Goal: Task Accomplishment & Management: Use online tool/utility

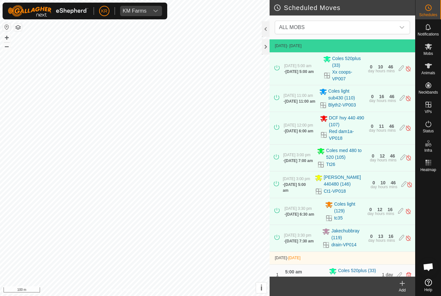
click at [395, 29] on span "ALL MOBS" at bounding box center [335, 27] width 119 height 13
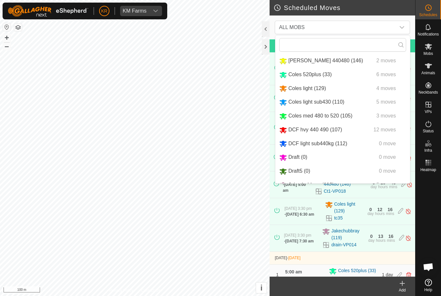
click at [324, 91] on span "Coles light (129)" at bounding box center [307, 88] width 38 height 5
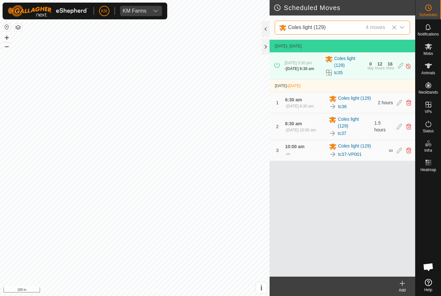
click at [354, 158] on link "tc37-VP001" at bounding box center [350, 154] width 24 height 7
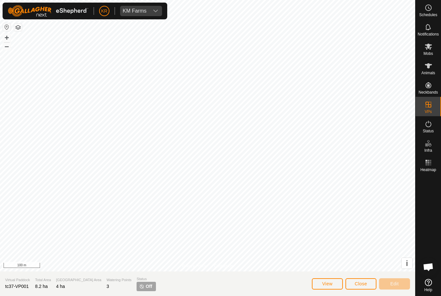
click at [360, 283] on span "Close" at bounding box center [361, 283] width 12 height 5
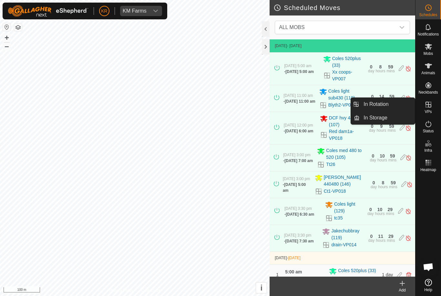
click at [390, 103] on link "In Rotation" at bounding box center [387, 104] width 55 height 13
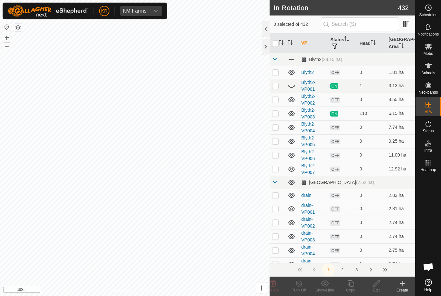
click at [295, 83] on icon at bounding box center [292, 86] width 8 height 8
click at [373, 28] on input "text" at bounding box center [360, 24] width 78 height 14
type input "T"
click at [403, 285] on icon at bounding box center [403, 284] width 8 height 8
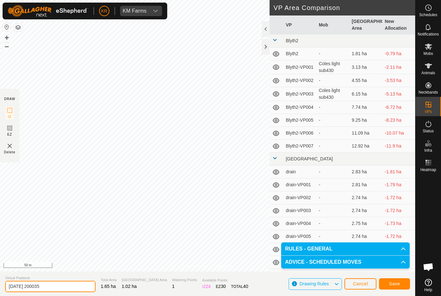
click at [58, 289] on input "[DATE] 200035" at bounding box center [50, 286] width 90 height 11
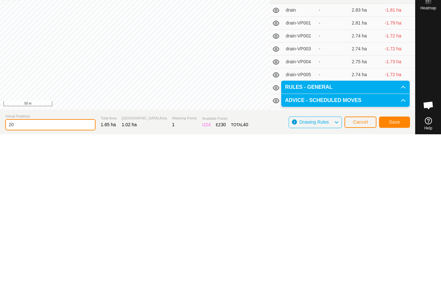
type input "2"
type input "Tom2"
click at [401, 278] on button "Save" at bounding box center [394, 283] width 31 height 11
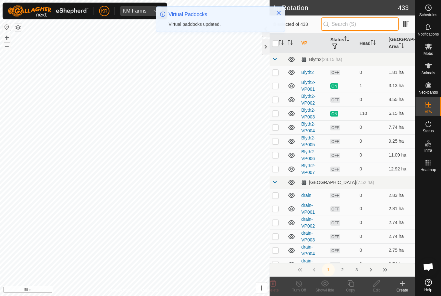
click at [372, 27] on input "text" at bounding box center [360, 24] width 78 height 14
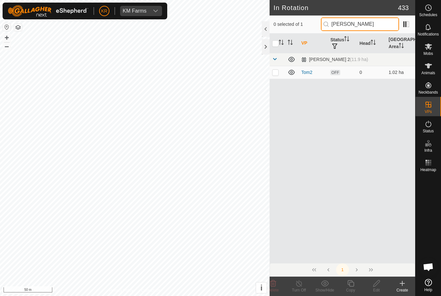
type input "[PERSON_NAME]"
click at [277, 71] on p-checkbox at bounding box center [275, 72] width 6 height 5
checkbox input "true"
click at [350, 283] on icon at bounding box center [351, 283] width 6 height 6
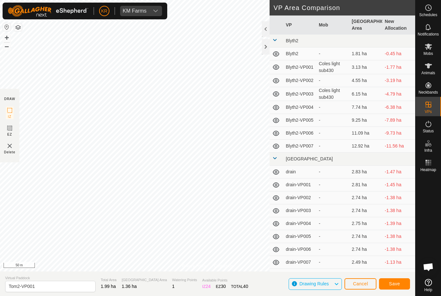
click at [398, 287] on button "Save" at bounding box center [394, 283] width 31 height 11
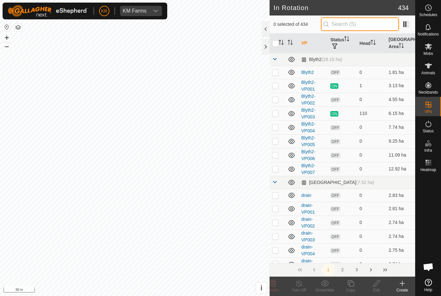
click at [373, 24] on input "text" at bounding box center [360, 24] width 78 height 14
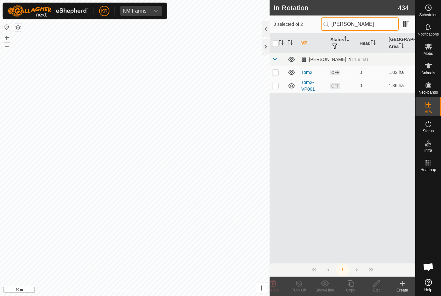
type input "[PERSON_NAME]"
click at [277, 87] on p-checkbox at bounding box center [275, 85] width 6 height 5
checkbox input "true"
click at [352, 285] on icon at bounding box center [351, 284] width 8 height 8
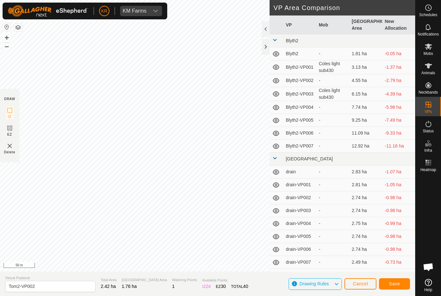
click at [401, 284] on button "Save" at bounding box center [394, 283] width 31 height 11
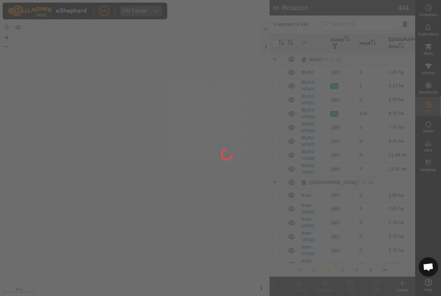
click at [356, 26] on div at bounding box center [220, 148] width 441 height 296
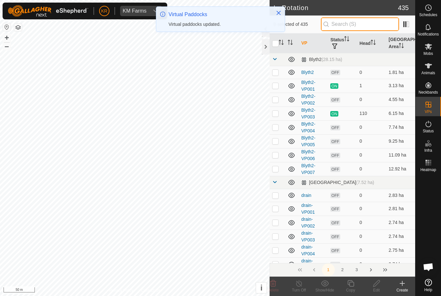
click at [364, 23] on input "text" at bounding box center [360, 24] width 78 height 14
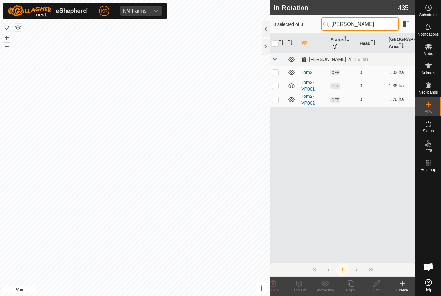
type input "[PERSON_NAME]"
click at [277, 99] on p-checkbox at bounding box center [275, 99] width 6 height 5
checkbox input "true"
click at [350, 286] on icon at bounding box center [351, 284] width 8 height 8
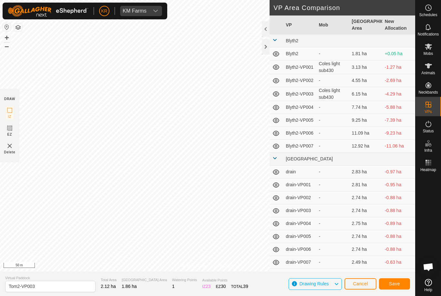
click at [403, 285] on button "Save" at bounding box center [394, 283] width 31 height 11
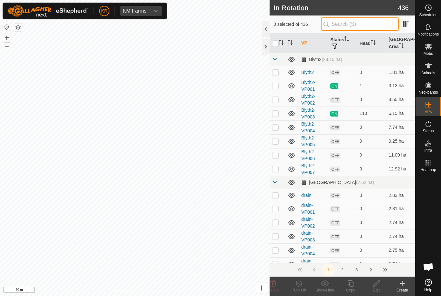
click at [365, 21] on input "text" at bounding box center [360, 24] width 78 height 14
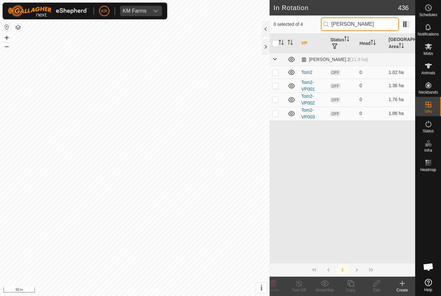
type input "[PERSON_NAME]"
click at [276, 114] on p-checkbox at bounding box center [275, 113] width 6 height 5
checkbox input "true"
click at [355, 284] on copy-svg-icon at bounding box center [351, 284] width 26 height 8
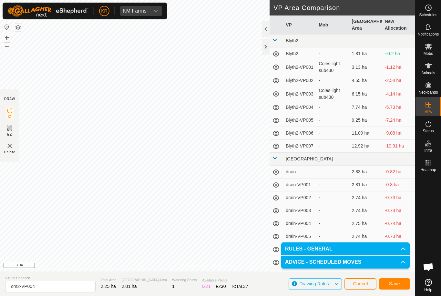
click at [398, 285] on span "Save" at bounding box center [394, 283] width 11 height 5
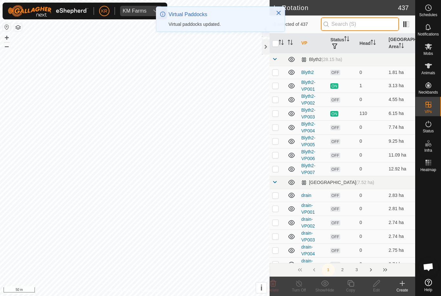
click at [363, 26] on input "text" at bounding box center [360, 24] width 78 height 14
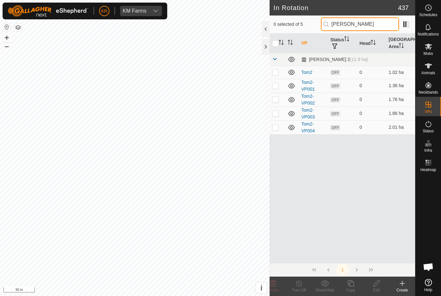
type input "[PERSON_NAME]"
click at [278, 129] on p-checkbox at bounding box center [275, 127] width 6 height 5
checkbox input "true"
click at [350, 286] on icon at bounding box center [351, 283] width 6 height 6
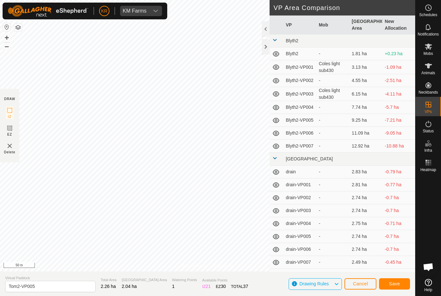
click at [395, 285] on span "Save" at bounding box center [394, 283] width 11 height 5
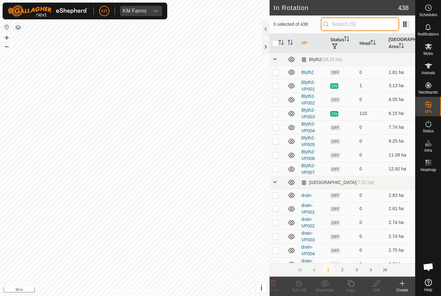
click at [371, 21] on input "text" at bounding box center [360, 24] width 78 height 14
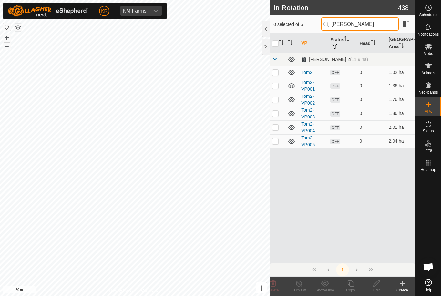
type input "[PERSON_NAME]"
click at [275, 140] on p-checkbox at bounding box center [275, 141] width 6 height 5
checkbox input "true"
click at [352, 285] on icon at bounding box center [351, 284] width 8 height 8
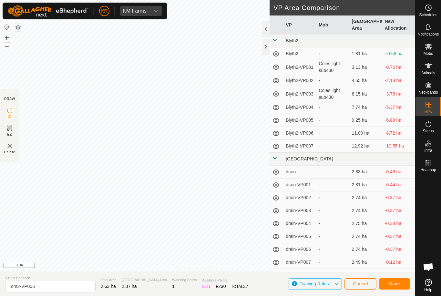
click at [400, 288] on button "Save" at bounding box center [394, 283] width 31 height 11
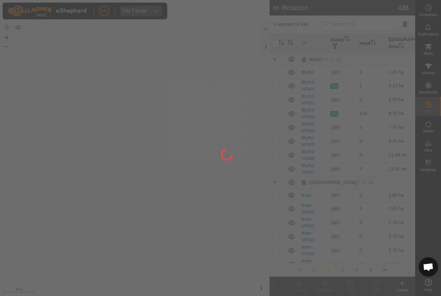
click at [369, 23] on div at bounding box center [220, 148] width 441 height 296
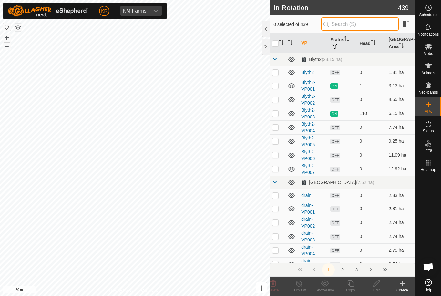
click at [375, 28] on input "text" at bounding box center [360, 24] width 78 height 14
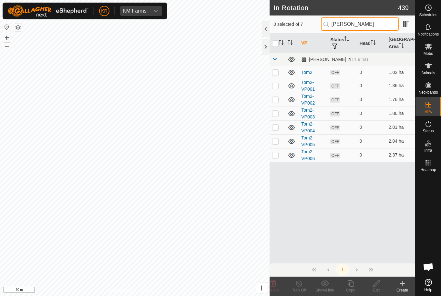
type input "[PERSON_NAME]"
click at [279, 155] on p-checkbox at bounding box center [275, 154] width 6 height 5
checkbox input "true"
click at [350, 286] on icon at bounding box center [351, 283] width 6 height 6
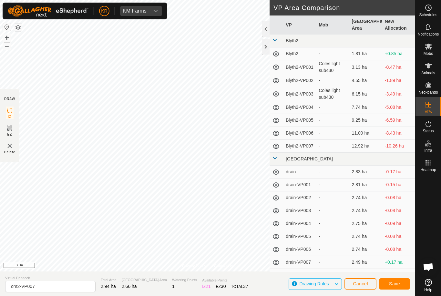
click at [395, 284] on span "Save" at bounding box center [394, 283] width 11 height 5
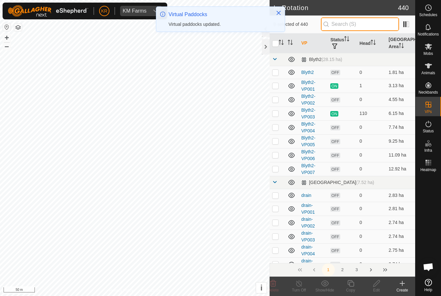
click at [378, 26] on input "text" at bounding box center [360, 24] width 78 height 14
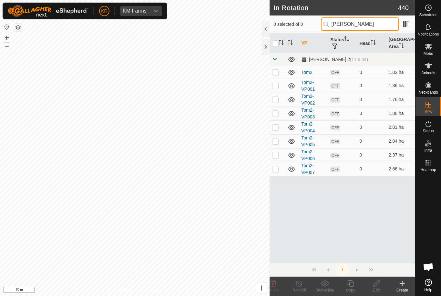
type input "[PERSON_NAME]"
click at [279, 169] on td at bounding box center [278, 169] width 16 height 14
checkbox input "true"
click at [353, 286] on icon at bounding box center [351, 283] width 6 height 6
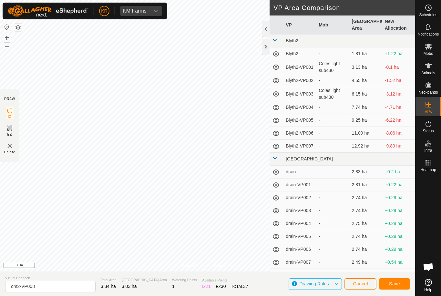
click at [398, 285] on span "Save" at bounding box center [394, 283] width 11 height 5
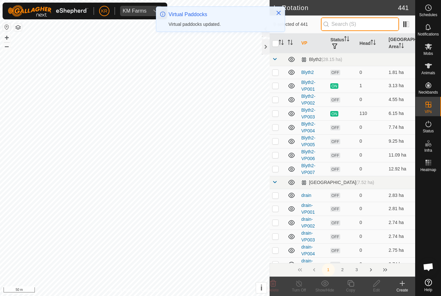
click at [364, 26] on input "text" at bounding box center [360, 24] width 78 height 14
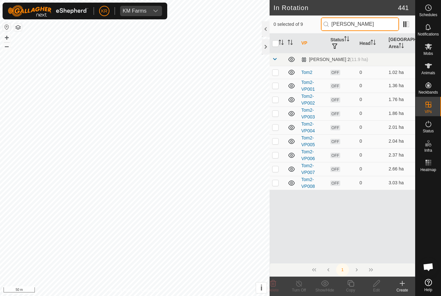
type input "[PERSON_NAME]"
click at [276, 180] on p-checkbox at bounding box center [275, 182] width 6 height 5
checkbox input "true"
click at [355, 285] on icon at bounding box center [351, 284] width 8 height 8
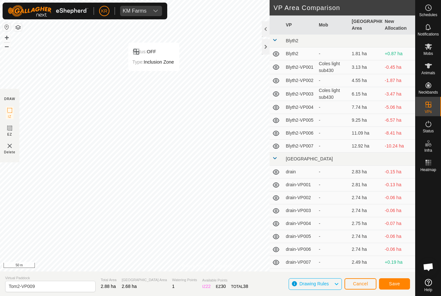
click at [394, 286] on span "Save" at bounding box center [394, 283] width 11 height 5
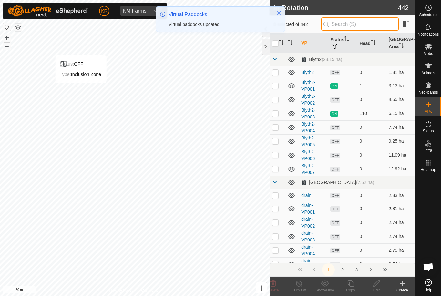
click at [367, 25] on input "text" at bounding box center [360, 24] width 78 height 14
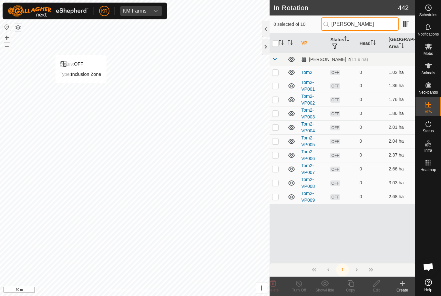
type input "[PERSON_NAME]"
click at [271, 196] on td at bounding box center [278, 197] width 16 height 14
checkbox input "true"
click at [354, 286] on icon at bounding box center [351, 283] width 6 height 6
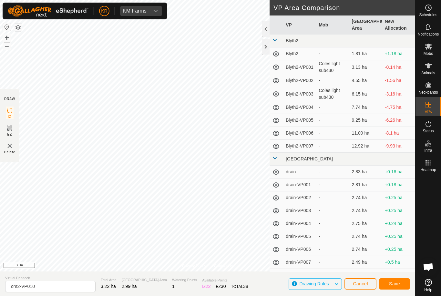
click at [394, 282] on span "Save" at bounding box center [394, 283] width 11 height 5
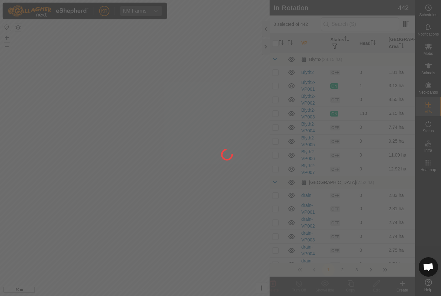
click at [368, 25] on div at bounding box center [220, 148] width 441 height 296
click at [370, 37] on div at bounding box center [220, 148] width 441 height 296
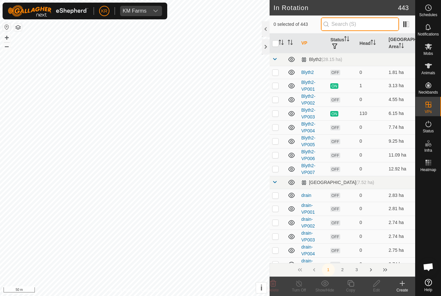
click at [359, 22] on input "text" at bounding box center [360, 24] width 78 height 14
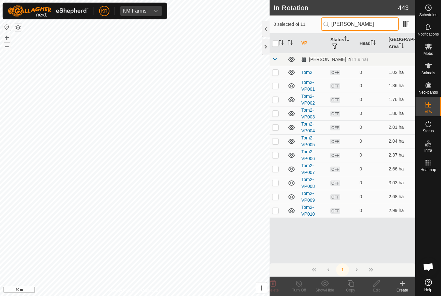
type input "[PERSON_NAME]"
click at [275, 212] on p-checkbox at bounding box center [275, 210] width 6 height 5
checkbox input "true"
click at [351, 288] on div "Copy" at bounding box center [351, 290] width 26 height 6
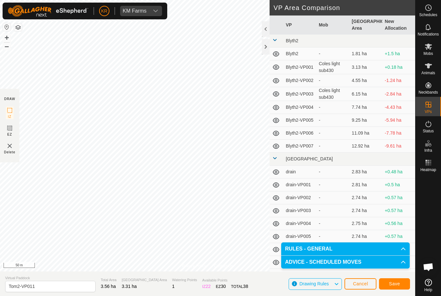
click at [389, 282] on button "Save" at bounding box center [394, 283] width 31 height 11
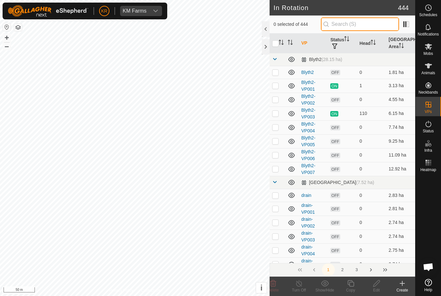
click at [368, 25] on input "text" at bounding box center [360, 24] width 78 height 14
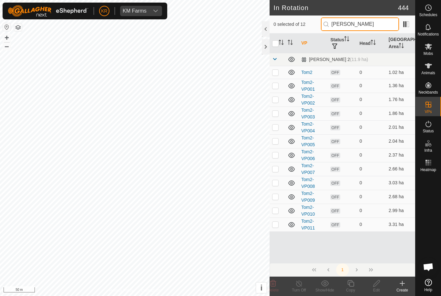
type input "[PERSON_NAME]"
click at [280, 224] on td at bounding box center [278, 225] width 16 height 14
checkbox input "true"
click at [353, 287] on icon at bounding box center [351, 283] width 6 height 6
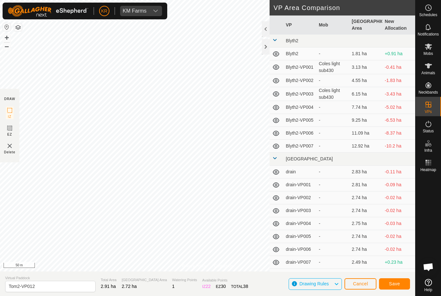
click at [394, 282] on span "Save" at bounding box center [394, 283] width 11 height 5
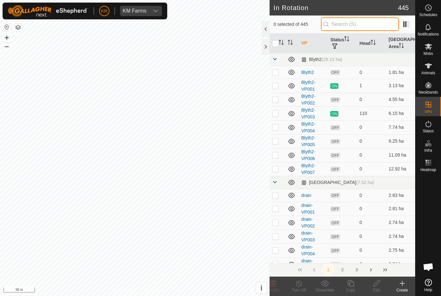
click at [373, 28] on input "text" at bounding box center [360, 24] width 78 height 14
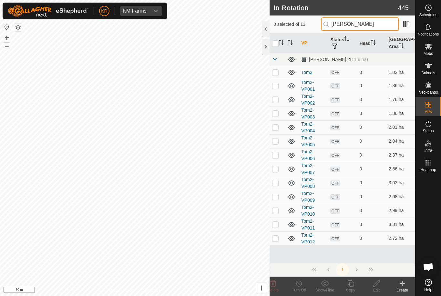
type input "[PERSON_NAME]"
click at [275, 238] on p-checkbox at bounding box center [275, 238] width 6 height 5
checkbox input "true"
click at [353, 286] on icon at bounding box center [351, 284] width 8 height 8
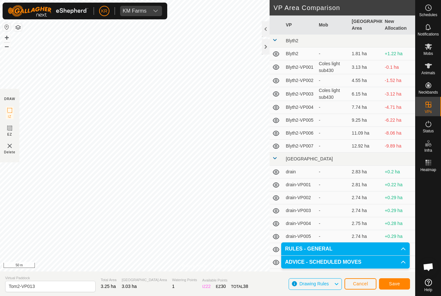
click at [397, 286] on span "Save" at bounding box center [394, 283] width 11 height 5
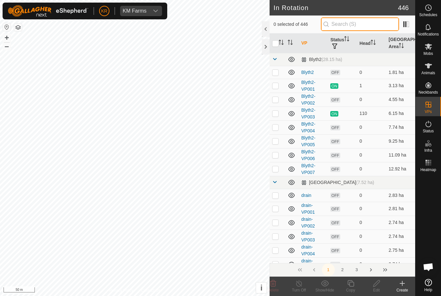
click at [364, 30] on input "text" at bounding box center [360, 24] width 78 height 14
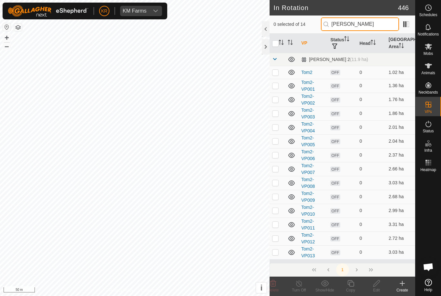
type input "[PERSON_NAME]"
click at [275, 255] on p-checkbox at bounding box center [275, 252] width 6 height 5
checkbox input "true"
click at [354, 287] on icon at bounding box center [351, 284] width 8 height 8
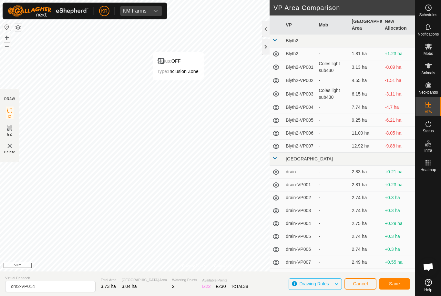
click at [394, 282] on span "Save" at bounding box center [394, 283] width 11 height 5
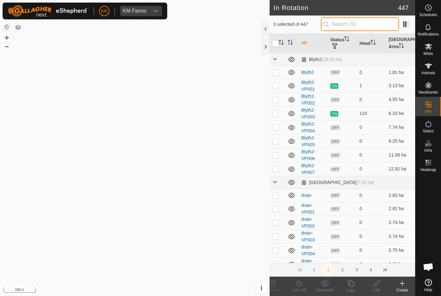
click at [370, 25] on input "text" at bounding box center [360, 24] width 78 height 14
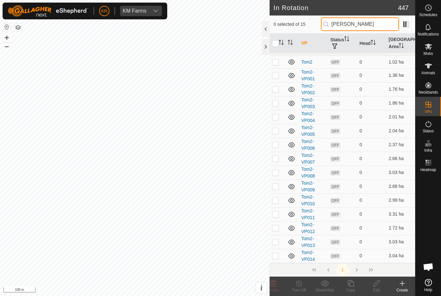
scroll to position [10, 0]
click at [377, 23] on input "[PERSON_NAME]" at bounding box center [360, 24] width 78 height 14
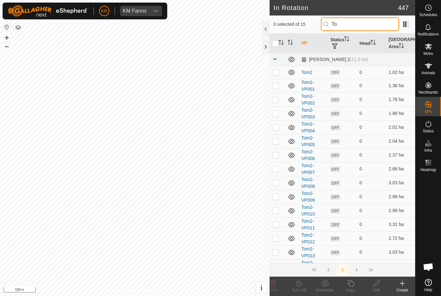
type input "T"
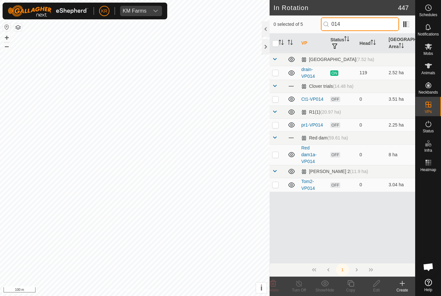
type input "014"
click at [278, 183] on p-checkbox at bounding box center [275, 184] width 6 height 5
checkbox input "true"
click at [353, 287] on icon at bounding box center [351, 284] width 8 height 8
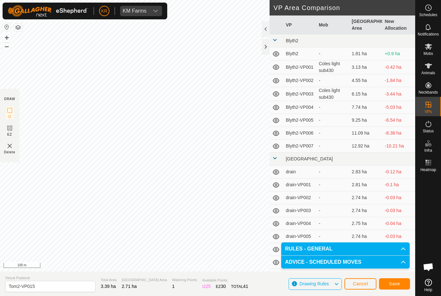
click at [394, 282] on span "Save" at bounding box center [394, 283] width 11 height 5
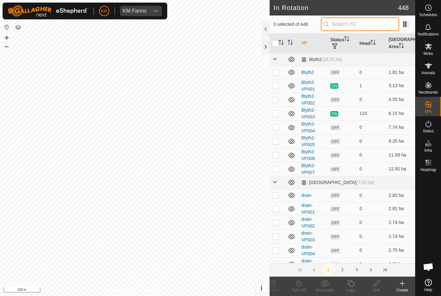
click at [374, 26] on input "text" at bounding box center [360, 24] width 78 height 14
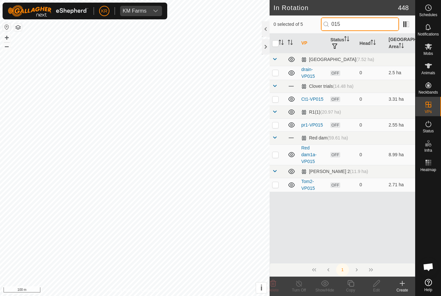
type input "015"
click at [277, 185] on p-checkbox at bounding box center [275, 184] width 6 height 5
checkbox input "true"
click at [354, 286] on icon at bounding box center [351, 283] width 6 height 6
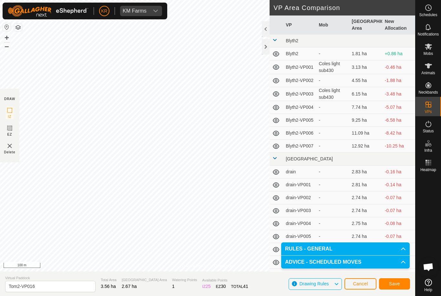
click at [401, 283] on button "Save" at bounding box center [394, 283] width 31 height 11
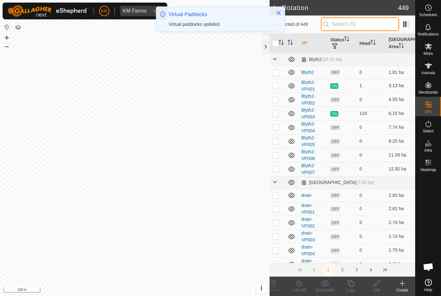
click at [376, 26] on input "text" at bounding box center [360, 24] width 78 height 14
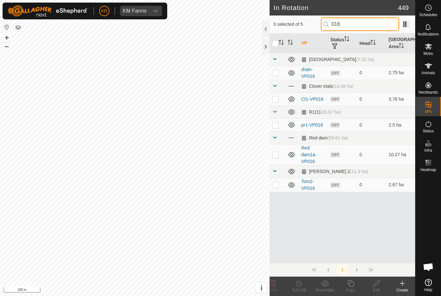
type input "016"
click at [276, 185] on p-checkbox at bounding box center [275, 184] width 6 height 5
checkbox input "true"
click at [351, 286] on icon at bounding box center [351, 283] width 6 height 6
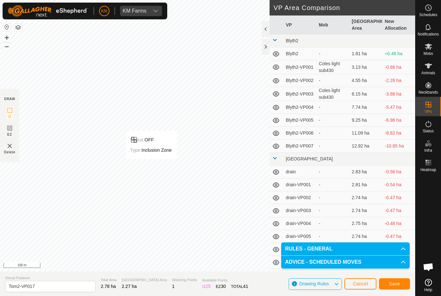
click at [392, 286] on span "Save" at bounding box center [394, 283] width 11 height 5
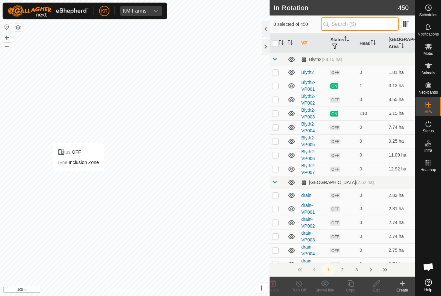
click at [379, 26] on input "text" at bounding box center [360, 24] width 78 height 14
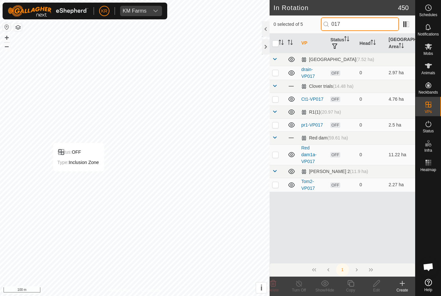
type input "017"
click at [279, 183] on p-checkbox at bounding box center [275, 184] width 6 height 5
checkbox input "true"
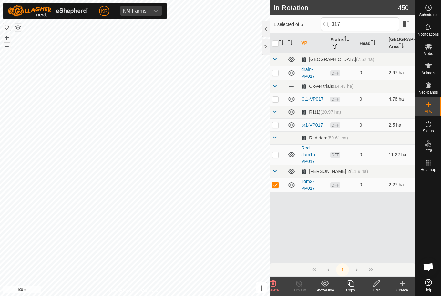
click at [347, 286] on icon at bounding box center [351, 284] width 8 height 8
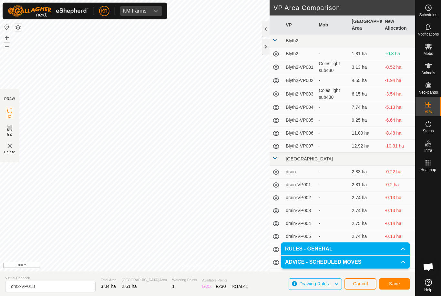
click at [394, 285] on span "Save" at bounding box center [394, 283] width 11 height 5
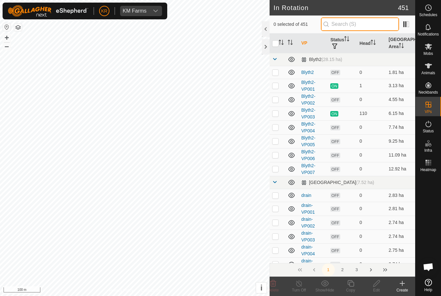
click at [372, 26] on input "text" at bounding box center [360, 24] width 78 height 14
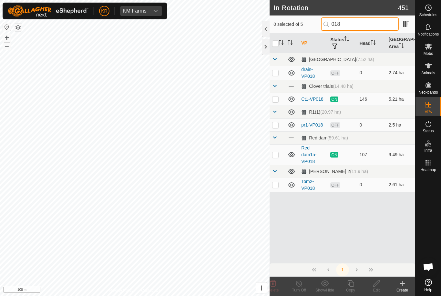
type input "018"
click at [274, 185] on p-checkbox at bounding box center [275, 184] width 6 height 5
checkbox input "true"
click at [351, 284] on icon at bounding box center [351, 284] width 8 height 8
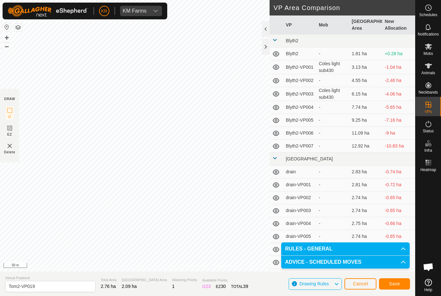
click at [396, 282] on span "Save" at bounding box center [394, 283] width 11 height 5
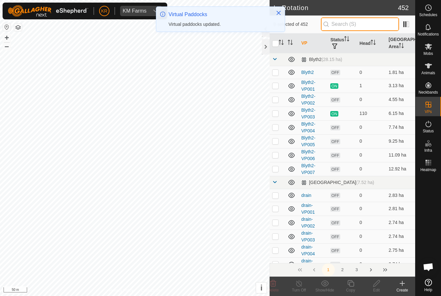
click at [377, 24] on input "text" at bounding box center [360, 24] width 78 height 14
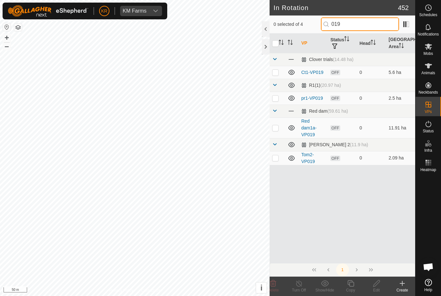
type input "019"
click at [275, 158] on p-checkbox at bounding box center [275, 157] width 6 height 5
checkbox input "true"
click at [352, 284] on icon at bounding box center [351, 284] width 8 height 8
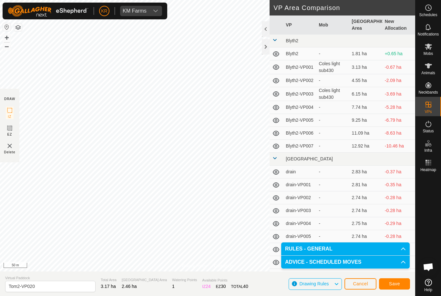
click at [403, 286] on button "Save" at bounding box center [394, 283] width 31 height 11
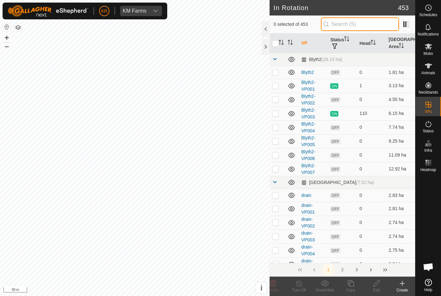
click at [372, 25] on input "text" at bounding box center [360, 24] width 78 height 14
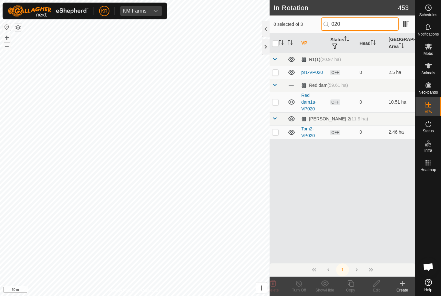
type input "020"
click at [275, 131] on p-checkbox at bounding box center [275, 132] width 6 height 5
checkbox input "true"
click at [353, 285] on icon at bounding box center [351, 284] width 8 height 8
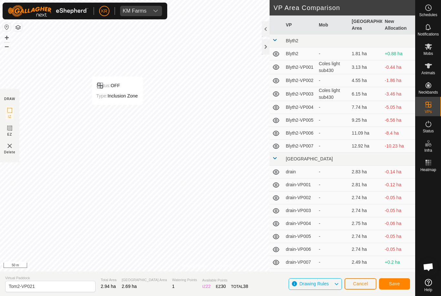
click at [401, 285] on button "Save" at bounding box center [394, 283] width 31 height 11
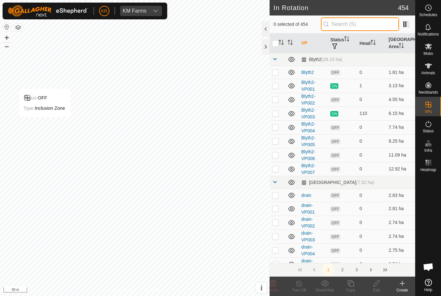
click at [373, 21] on input "text" at bounding box center [360, 24] width 78 height 14
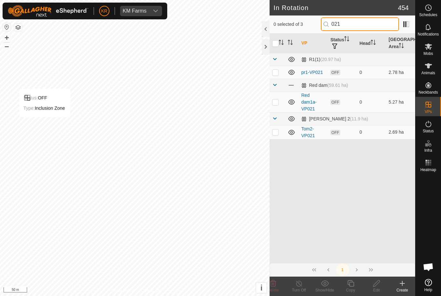
type input "021"
click at [275, 132] on p-checkbox at bounding box center [275, 132] width 6 height 5
checkbox input "true"
click at [351, 286] on icon at bounding box center [351, 284] width 8 height 8
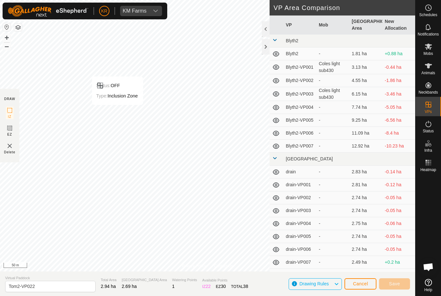
click at [135, 83] on div "Status: OFF" at bounding box center [117, 86] width 42 height 8
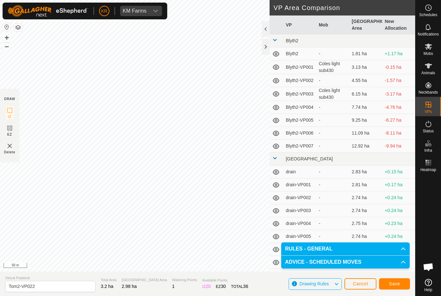
click at [393, 284] on span "Save" at bounding box center [394, 283] width 11 height 5
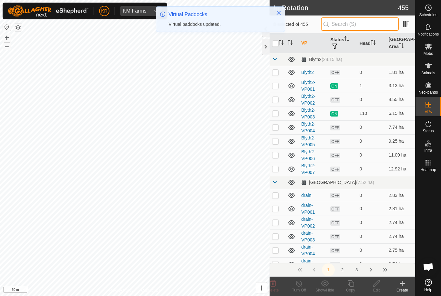
click at [362, 23] on input "text" at bounding box center [360, 24] width 78 height 14
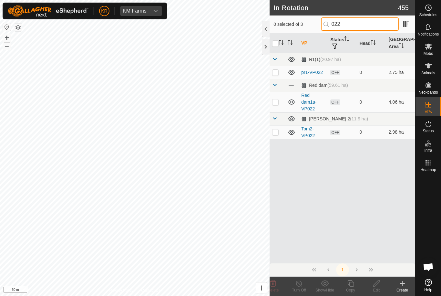
type input "022"
click at [276, 130] on p-checkbox at bounding box center [275, 132] width 6 height 5
checkbox input "true"
click at [353, 285] on icon at bounding box center [351, 284] width 8 height 8
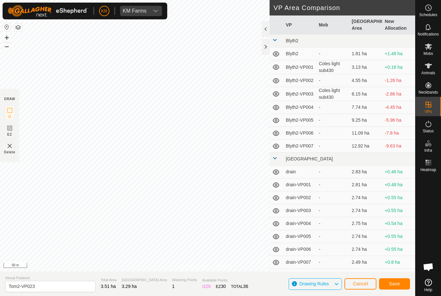
click at [401, 283] on button "Save" at bounding box center [394, 283] width 31 height 11
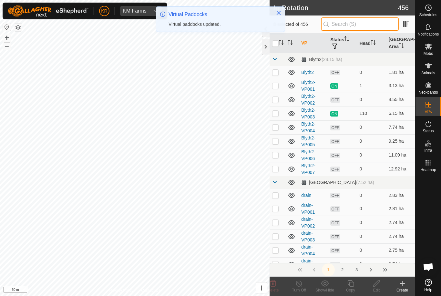
click at [374, 26] on input "text" at bounding box center [360, 24] width 78 height 14
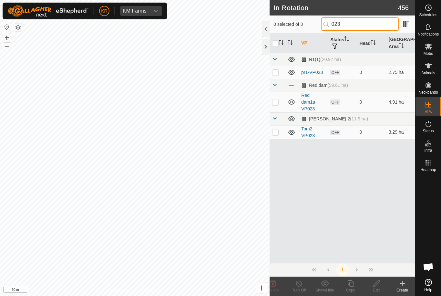
type input "023"
click at [275, 132] on p-checkbox at bounding box center [275, 132] width 6 height 5
checkbox input "true"
click at [352, 286] on icon at bounding box center [351, 283] width 6 height 6
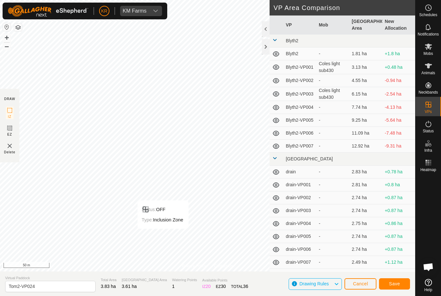
click at [430, 273] on span "Open chat" at bounding box center [428, 266] width 19 height 19
click at [392, 280] on button "Save" at bounding box center [394, 283] width 31 height 11
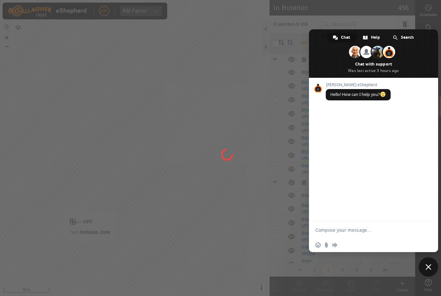
click at [427, 269] on span "Close chat" at bounding box center [429, 267] width 6 height 6
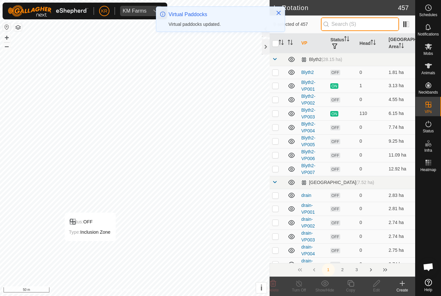
click at [366, 26] on input "text" at bounding box center [360, 24] width 78 height 14
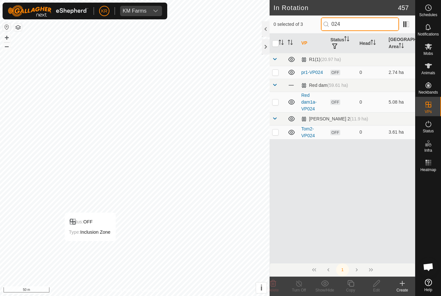
type input "024"
click at [279, 131] on p-checkbox at bounding box center [275, 132] width 6 height 5
checkbox input "true"
click at [351, 285] on icon at bounding box center [351, 284] width 8 height 8
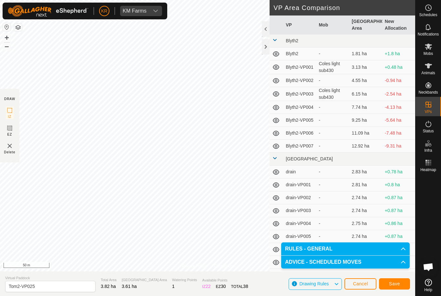
click at [399, 285] on span "Save" at bounding box center [394, 283] width 11 height 5
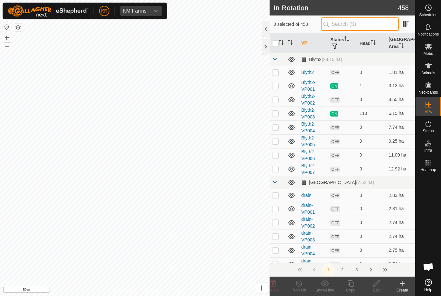
click at [361, 25] on input "text" at bounding box center [360, 24] width 78 height 14
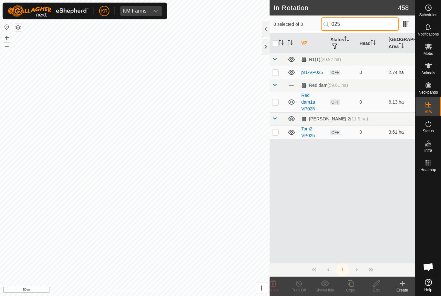
type input "025"
click at [276, 133] on p-checkbox at bounding box center [275, 132] width 6 height 5
checkbox input "true"
click at [357, 283] on copy-svg-icon at bounding box center [351, 284] width 26 height 8
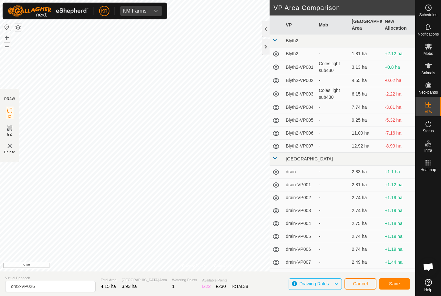
click at [397, 280] on button "Save" at bounding box center [394, 283] width 31 height 11
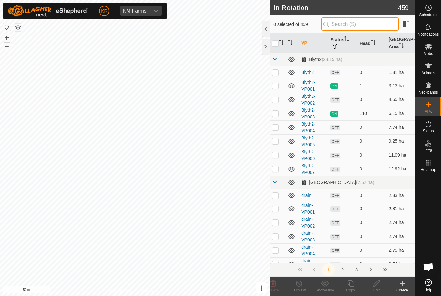
click at [369, 24] on input "text" at bounding box center [360, 24] width 78 height 14
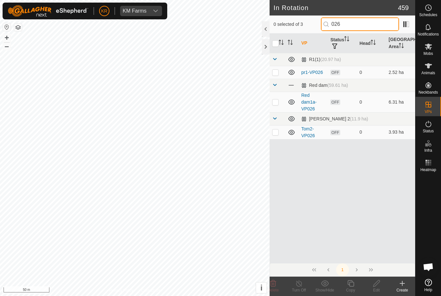
type input "026"
click at [277, 132] on p-checkbox at bounding box center [275, 132] width 6 height 5
checkbox input "true"
click at [354, 287] on icon at bounding box center [351, 284] width 8 height 8
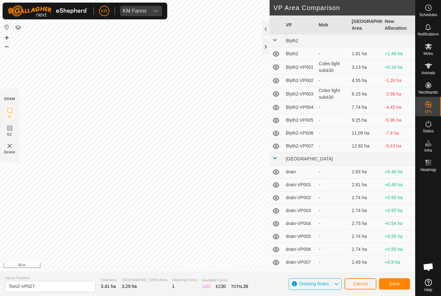
click at [400, 285] on span "Save" at bounding box center [394, 283] width 11 height 5
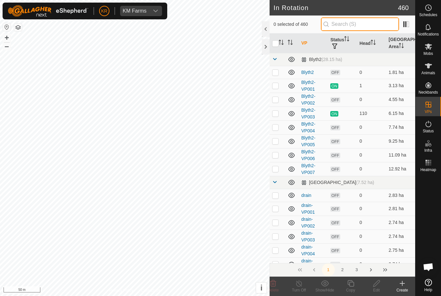
click at [369, 24] on input "text" at bounding box center [360, 24] width 78 height 14
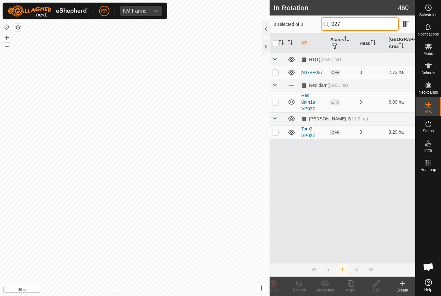
type input "027"
click at [280, 133] on td at bounding box center [278, 132] width 16 height 14
checkbox input "true"
click at [350, 285] on icon at bounding box center [351, 283] width 6 height 6
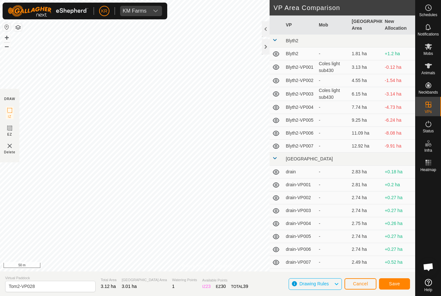
click at [396, 277] on div "Save" at bounding box center [394, 284] width 31 height 16
click at [400, 287] on button "Save" at bounding box center [394, 283] width 31 height 11
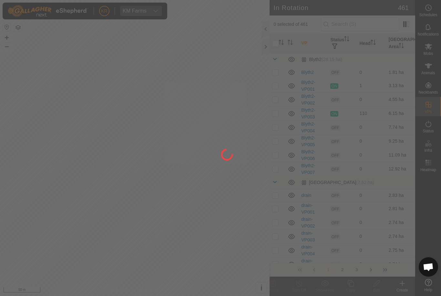
click at [377, 21] on div at bounding box center [220, 148] width 441 height 296
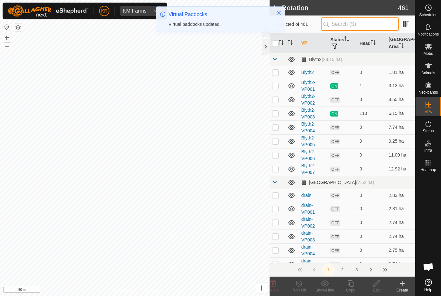
click at [380, 26] on input "text" at bounding box center [360, 24] width 78 height 14
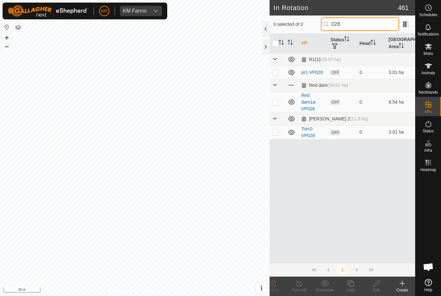
type input "028"
click at [276, 132] on p-checkbox at bounding box center [275, 132] width 6 height 5
checkbox input "true"
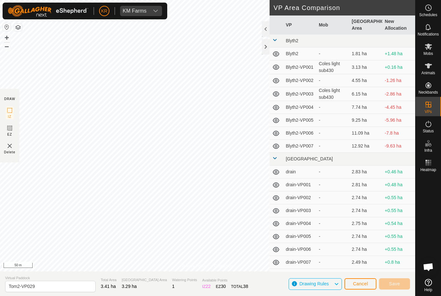
click at [366, 286] on span "Cancel" at bounding box center [360, 283] width 15 height 5
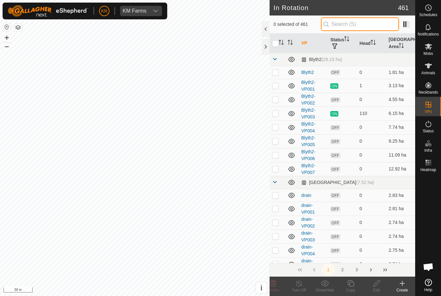
click at [373, 21] on input "text" at bounding box center [360, 24] width 78 height 14
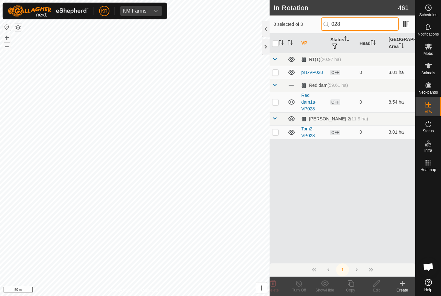
type input "028"
click at [275, 131] on p-checkbox at bounding box center [275, 132] width 6 height 5
checkbox input "true"
click at [351, 285] on icon at bounding box center [351, 284] width 8 height 8
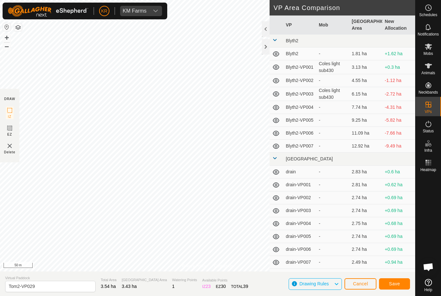
click at [398, 284] on span "Save" at bounding box center [394, 283] width 11 height 5
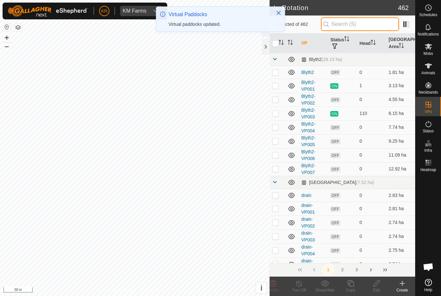
click at [364, 28] on input "text" at bounding box center [360, 24] width 78 height 14
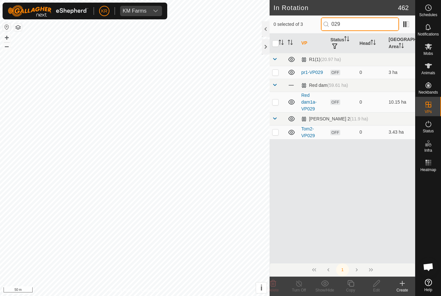
type input "029"
click at [275, 131] on p-checkbox at bounding box center [275, 132] width 6 height 5
checkbox input "true"
click at [352, 284] on icon at bounding box center [351, 284] width 8 height 8
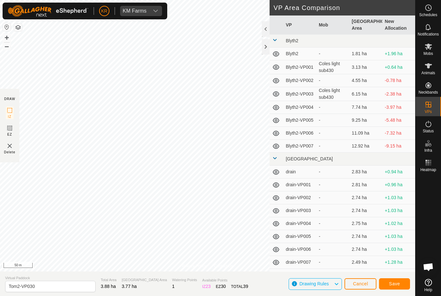
click at [393, 282] on span "Save" at bounding box center [394, 283] width 11 height 5
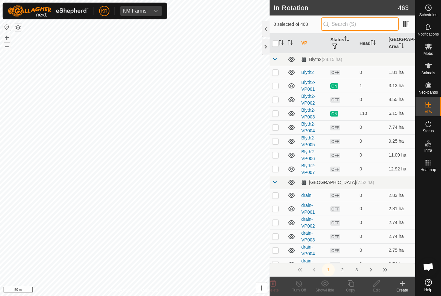
click at [370, 21] on input "text" at bounding box center [360, 24] width 78 height 14
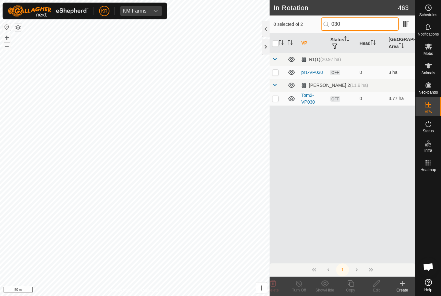
type input "030"
click at [274, 96] on p-checkbox at bounding box center [275, 98] width 6 height 5
checkbox input "true"
click at [351, 285] on icon at bounding box center [351, 284] width 8 height 8
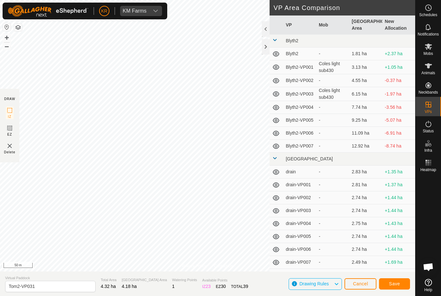
click at [397, 282] on span "Save" at bounding box center [394, 283] width 11 height 5
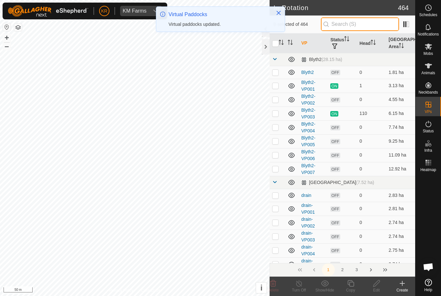
click at [381, 27] on input "text" at bounding box center [360, 24] width 78 height 14
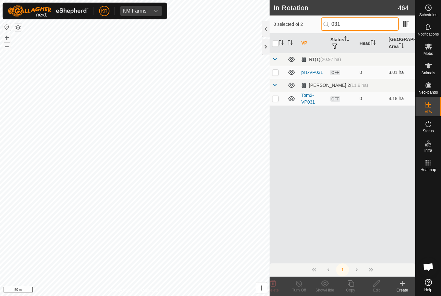
type input "031"
click at [273, 100] on p-checkbox at bounding box center [275, 98] width 6 height 5
checkbox input "true"
click at [350, 285] on icon at bounding box center [351, 284] width 8 height 8
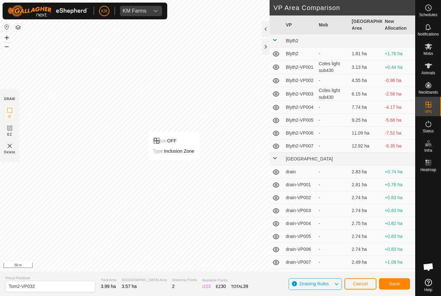
click at [396, 281] on span "Save" at bounding box center [394, 283] width 11 height 5
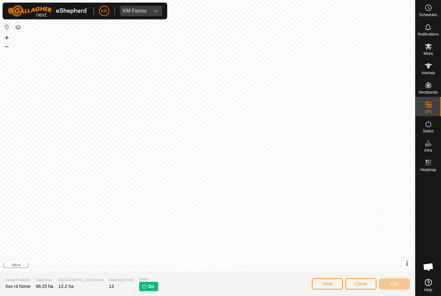
click at [360, 289] on button "Close" at bounding box center [361, 283] width 31 height 11
click at [362, 285] on span "Close" at bounding box center [361, 283] width 12 height 5
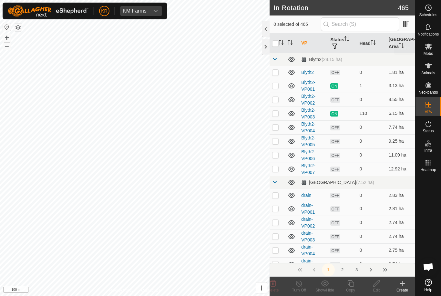
click at [433, 50] on es-mob-svg-icon at bounding box center [429, 46] width 12 height 10
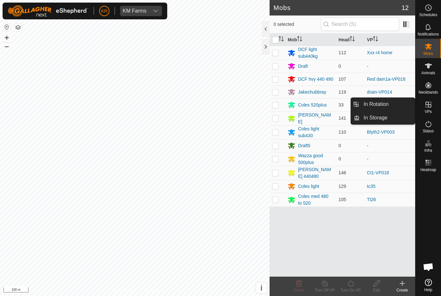
click at [382, 103] on span "In Rotation" at bounding box center [376, 104] width 25 height 8
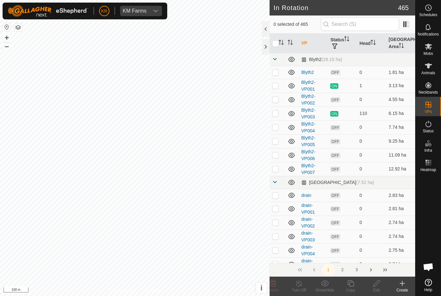
click at [403, 286] on icon at bounding box center [403, 284] width 8 height 8
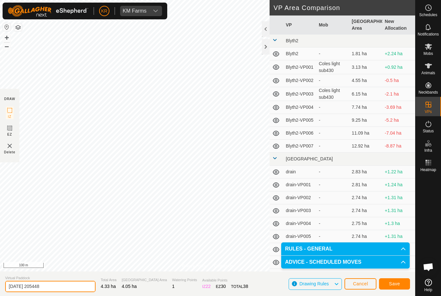
click at [59, 288] on input "[DATE] 205448" at bounding box center [50, 286] width 90 height 11
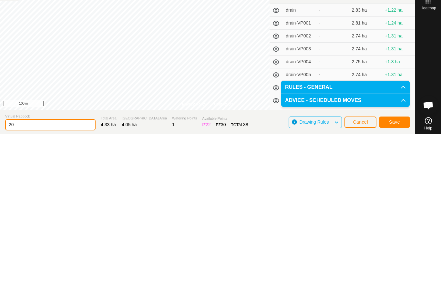
type input "2"
type input "R4"
click at [397, 281] on span "Save" at bounding box center [394, 283] width 11 height 5
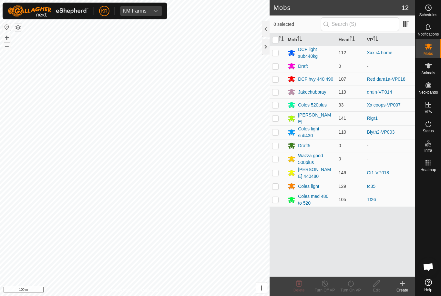
click at [278, 53] on p-checkbox at bounding box center [275, 52] width 6 height 5
checkbox input "true"
click at [349, 286] on icon at bounding box center [351, 283] width 6 height 6
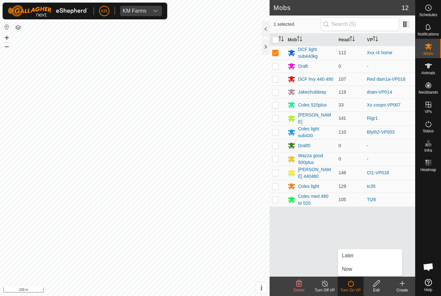
click at [352, 266] on span "Now" at bounding box center [347, 269] width 10 height 8
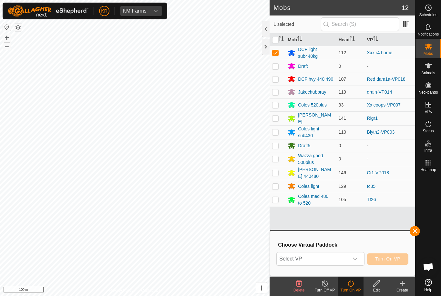
click at [345, 254] on span "Select VP" at bounding box center [313, 259] width 72 height 13
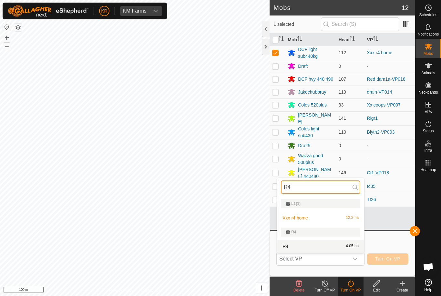
type input "R4"
click at [341, 249] on div "R4 4.05 ha" at bounding box center [320, 247] width 79 height 8
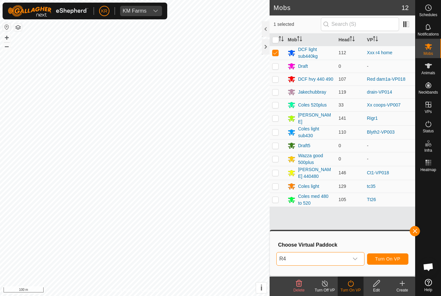
click at [400, 258] on span "Turn On VP" at bounding box center [387, 258] width 25 height 5
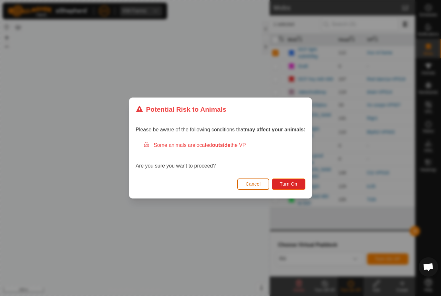
click at [282, 181] on button "Turn On" at bounding box center [289, 184] width 34 height 11
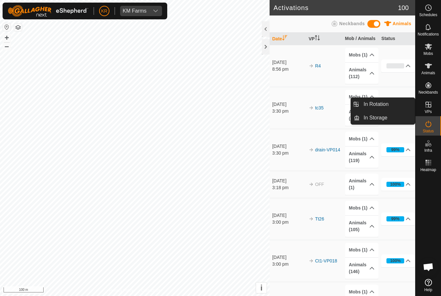
click at [387, 112] on link "In Storage" at bounding box center [387, 117] width 55 height 13
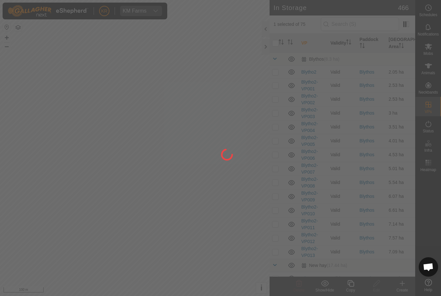
click at [391, 105] on div at bounding box center [220, 148] width 441 height 296
click at [389, 103] on div at bounding box center [220, 148] width 441 height 296
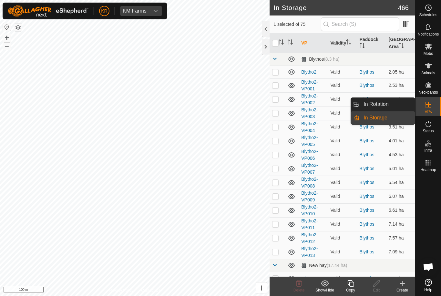
click at [399, 106] on link "In Rotation" at bounding box center [387, 104] width 55 height 13
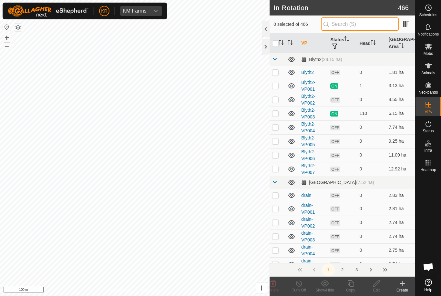
click at [380, 23] on input "text" at bounding box center [360, 24] width 78 height 14
type input "R"
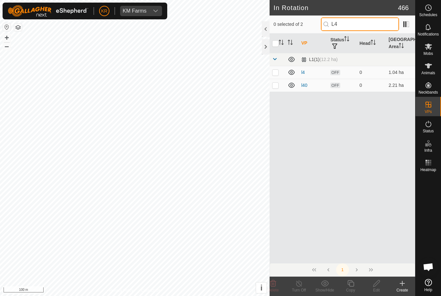
type input "L4"
click at [275, 86] on p-checkbox at bounding box center [275, 85] width 6 height 5
click at [280, 87] on td at bounding box center [278, 85] width 16 height 13
checkbox input "false"
click at [362, 31] on input "L4" at bounding box center [360, 24] width 78 height 14
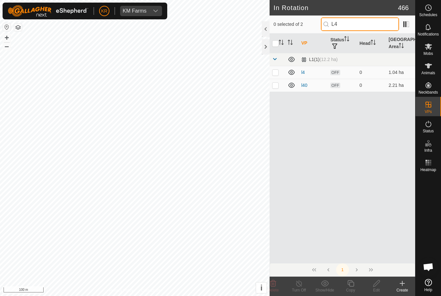
type input "L"
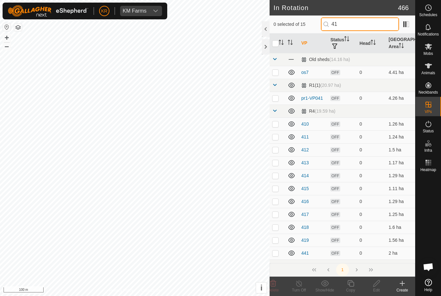
type input "41"
click at [278, 203] on p-checkbox at bounding box center [275, 201] width 6 height 5
click at [277, 203] on p-checkbox at bounding box center [275, 201] width 6 height 5
checkbox input "false"
click at [277, 124] on p-checkbox at bounding box center [275, 123] width 6 height 5
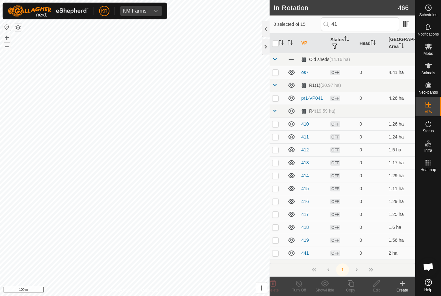
checkbox input "true"
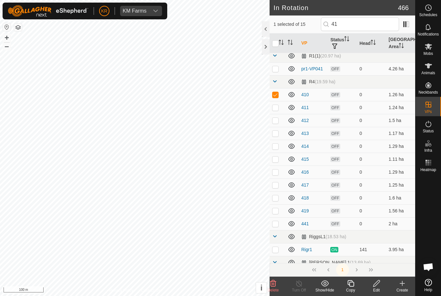
scroll to position [23, 0]
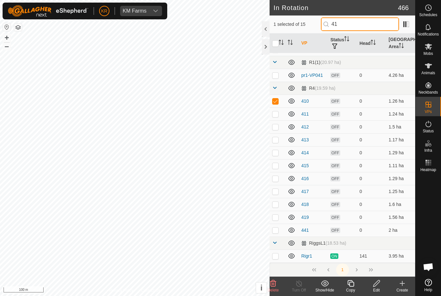
click at [367, 25] on input "41" at bounding box center [360, 24] width 78 height 14
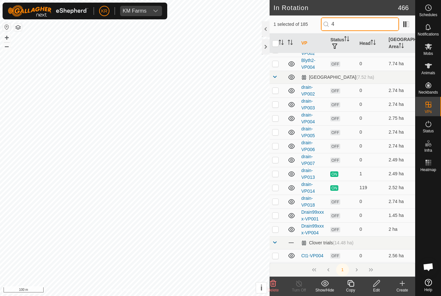
scroll to position [0, 0]
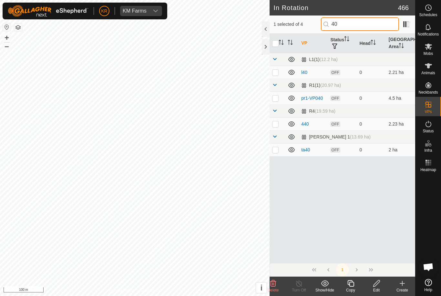
click at [366, 26] on input "40" at bounding box center [360, 24] width 78 height 14
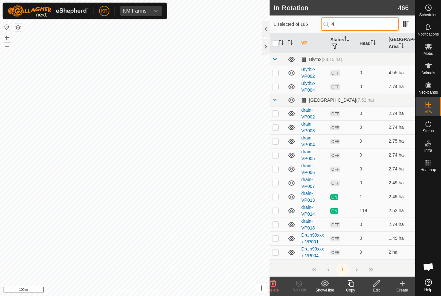
type input "41"
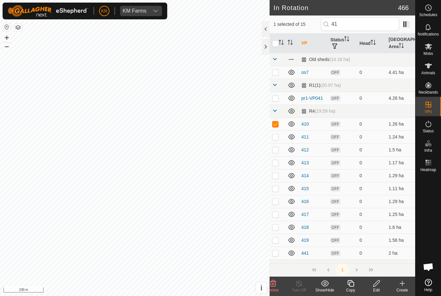
click at [276, 123] on p-checkbox at bounding box center [275, 123] width 6 height 5
checkbox input "false"
click at [275, 226] on p-checkbox at bounding box center [275, 227] width 6 height 5
checkbox input "false"
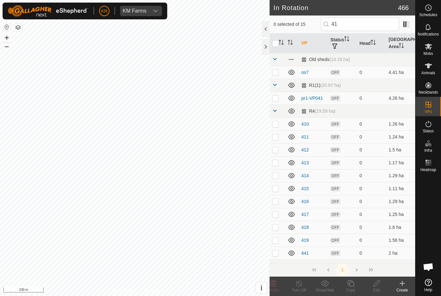
click at [275, 125] on p-checkbox at bounding box center [275, 123] width 6 height 5
click at [276, 124] on p-checkbox at bounding box center [275, 123] width 6 height 5
checkbox input "false"
click at [369, 26] on input "41" at bounding box center [360, 24] width 78 height 14
type input "4"
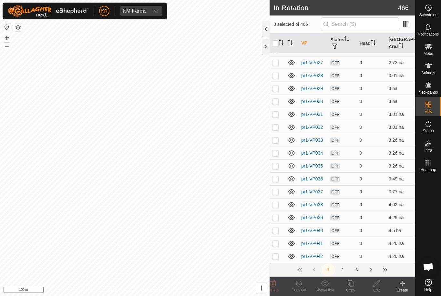
scroll to position [2557, 0]
click at [343, 271] on button "2" at bounding box center [342, 270] width 13 height 13
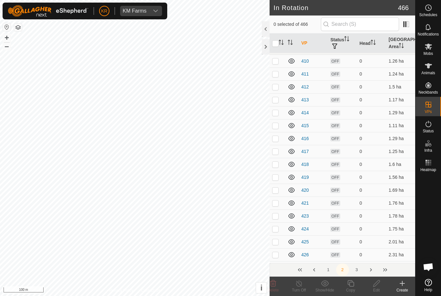
scroll to position [402, 0]
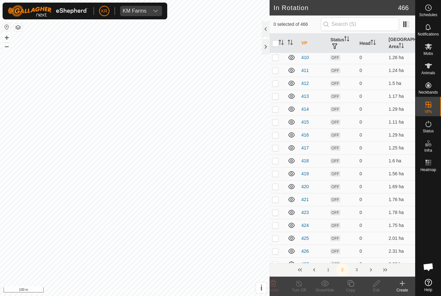
click at [279, 133] on td at bounding box center [278, 135] width 16 height 13
click at [279, 136] on p-checkbox at bounding box center [275, 134] width 6 height 5
checkbox input "false"
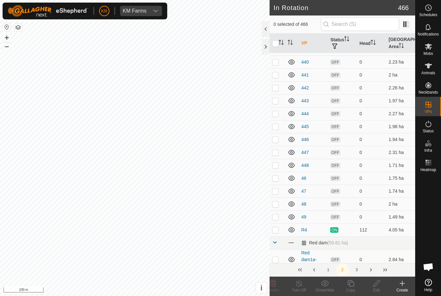
scroll to position [765, 0]
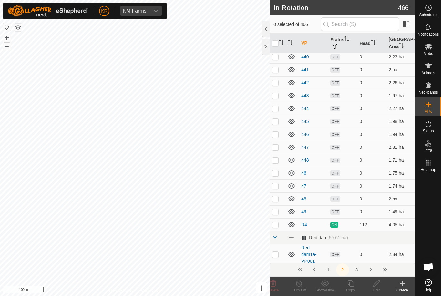
click at [276, 172] on p-checkbox at bounding box center [275, 173] width 6 height 5
checkbox input "true"
click at [276, 184] on p-checkbox at bounding box center [275, 185] width 6 height 5
checkbox input "true"
click at [274, 200] on p-checkbox at bounding box center [275, 198] width 6 height 5
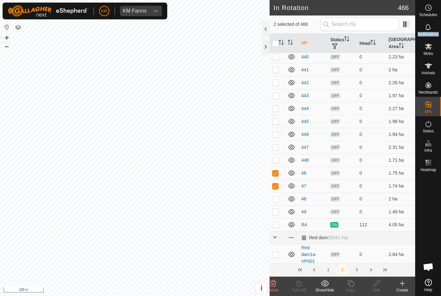
checkbox input "true"
click at [277, 188] on p-checkbox at bounding box center [275, 185] width 6 height 5
checkbox input "false"
click at [275, 172] on p-checkbox at bounding box center [275, 173] width 6 height 5
checkbox input "false"
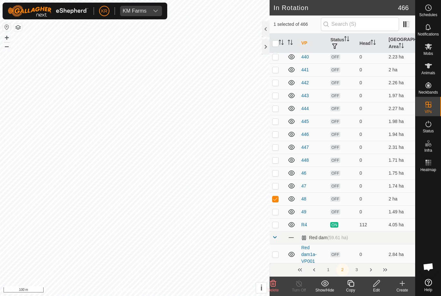
click at [278, 198] on p-checkbox at bounding box center [275, 198] width 6 height 5
checkbox input "false"
